Goal: Information Seeking & Learning: Find specific fact

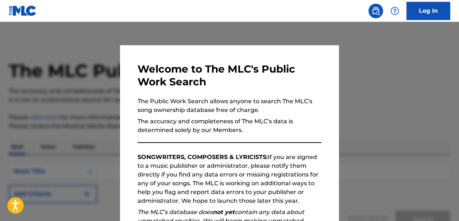
click at [368, 74] on div at bounding box center [229, 132] width 459 height 221
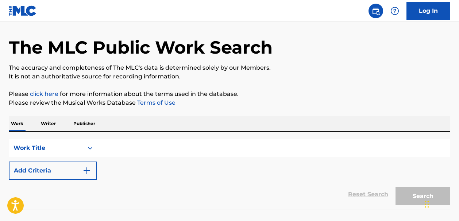
scroll to position [14, 0]
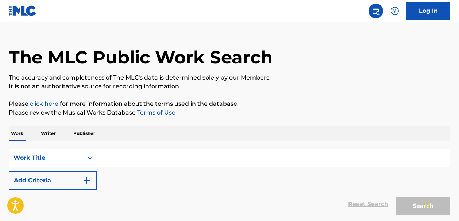
click at [104, 157] on input "Search Form" at bounding box center [273, 158] width 353 height 18
type input "W"
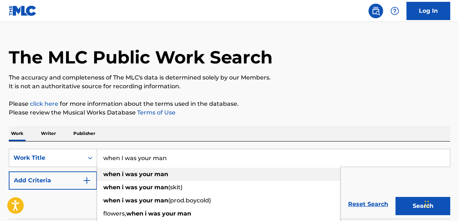
click at [134, 172] on strong "was" at bounding box center [131, 174] width 12 height 7
type input "when i was your man"
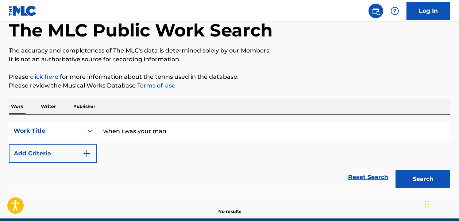
scroll to position [41, 0]
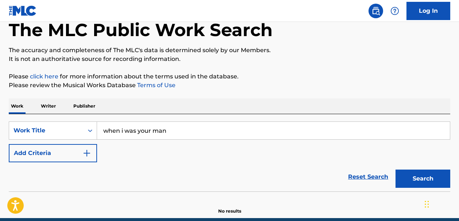
click at [88, 155] on img "Search Form" at bounding box center [87, 153] width 9 height 9
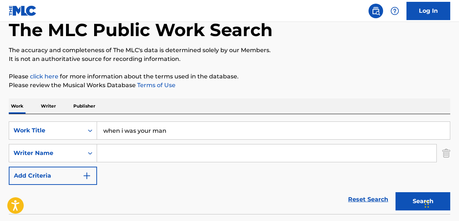
click at [111, 153] on input "Search Form" at bounding box center [267, 154] width 340 height 18
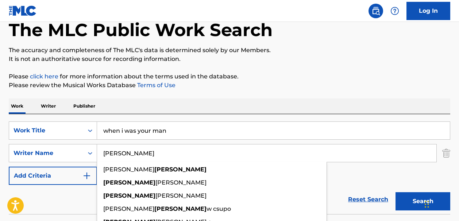
type input "[PERSON_NAME]"
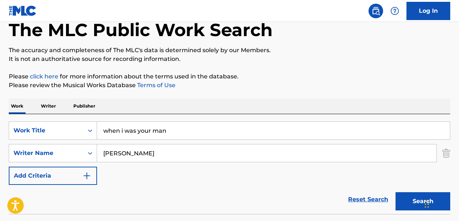
click at [401, 202] on button "Search" at bounding box center [423, 201] width 55 height 18
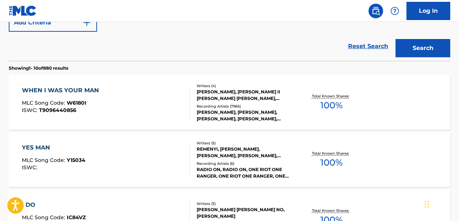
scroll to position [198, 0]
